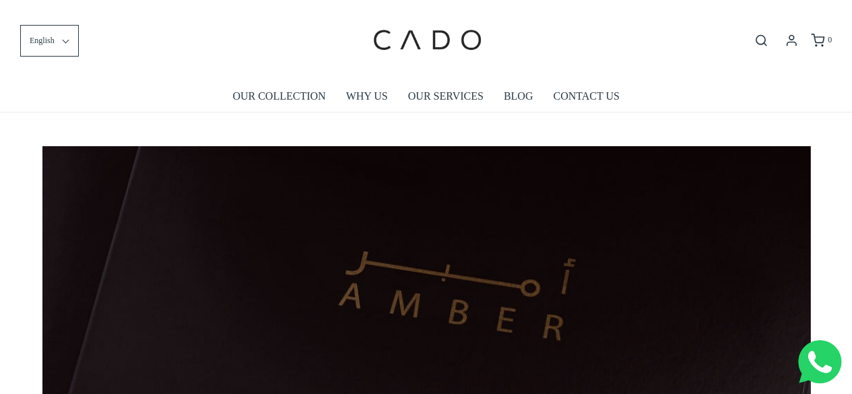
drag, startPoint x: 862, startPoint y: 23, endPoint x: 862, endPoint y: -24, distance: 46.5
click at [294, 95] on link "OUR COLLECTION" at bounding box center [278, 96] width 93 height 31
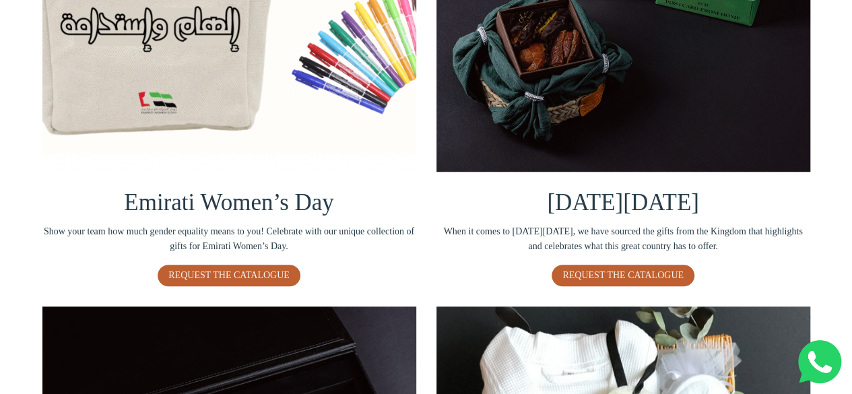
scroll to position [530, 0]
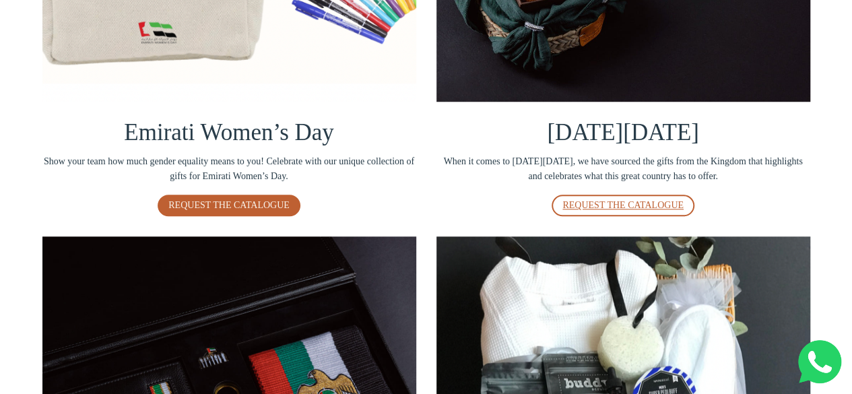
click at [593, 214] on link "REQUEST THE CATALOGUE" at bounding box center [623, 206] width 143 height 22
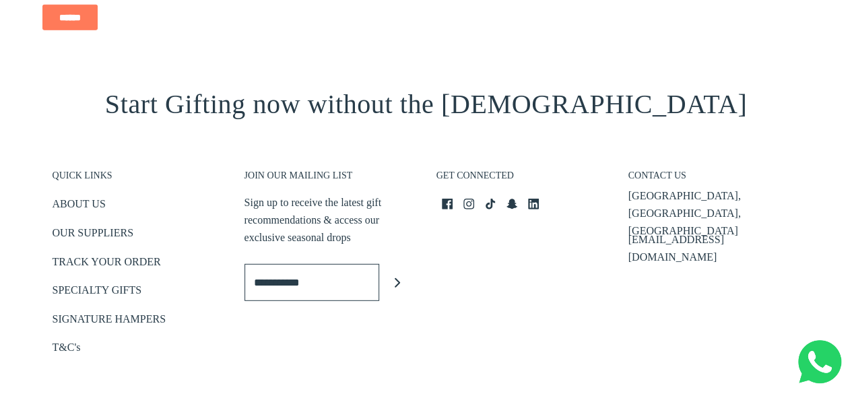
scroll to position [0, 0]
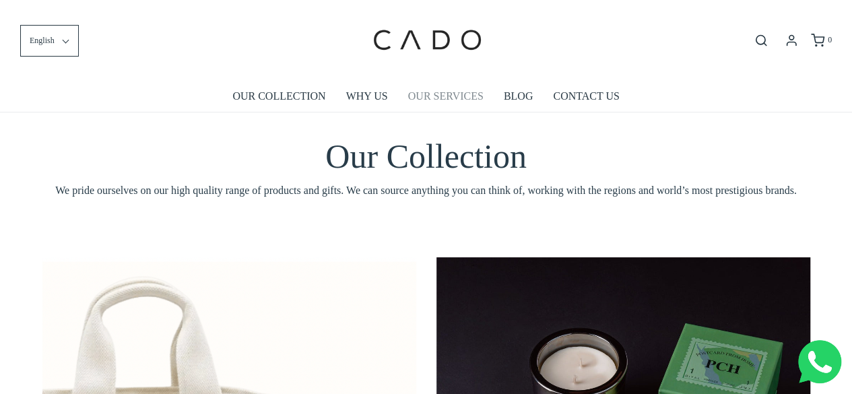
click at [466, 98] on link "OUR SERVICES" at bounding box center [445, 96] width 75 height 31
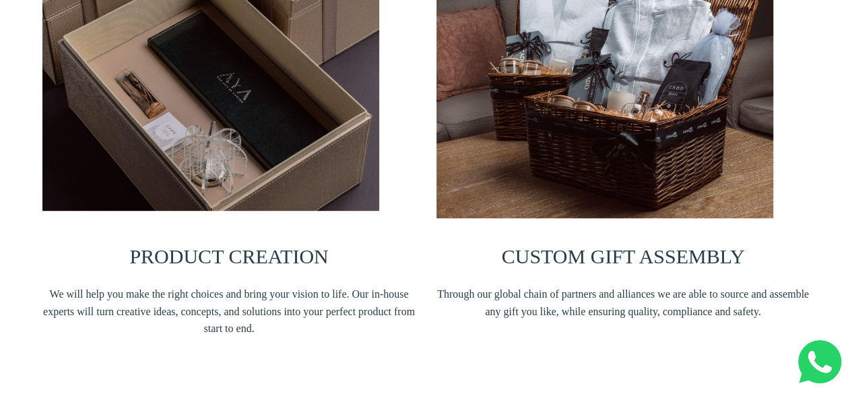
scroll to position [294, 0]
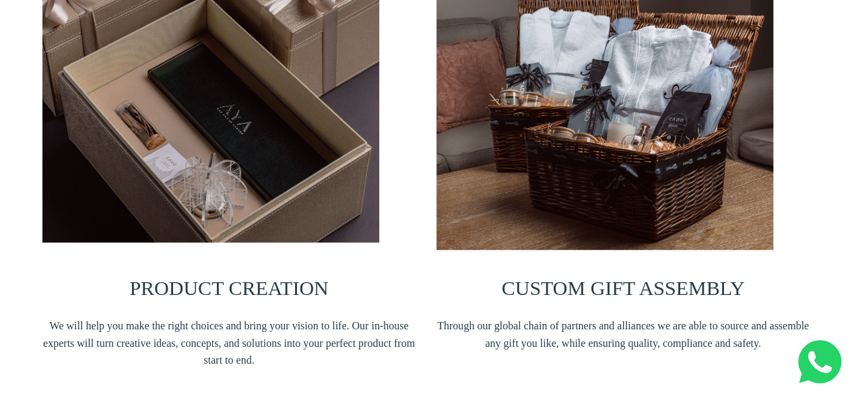
click at [280, 185] on img at bounding box center [210, 116] width 337 height 253
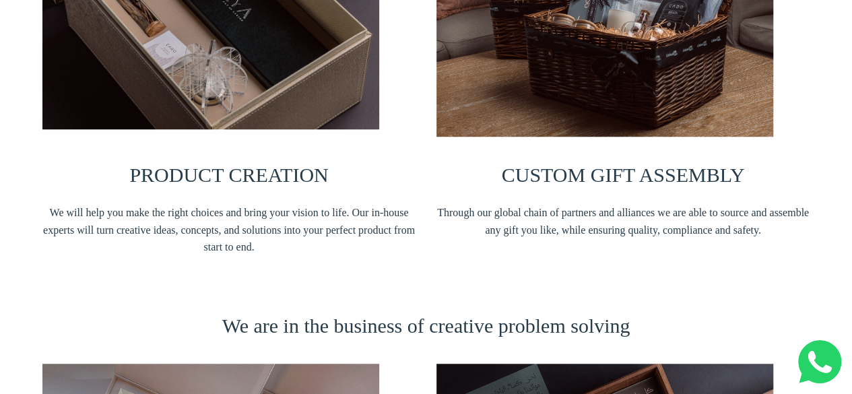
scroll to position [432, 0]
